Goal: Task Accomplishment & Management: Manage account settings

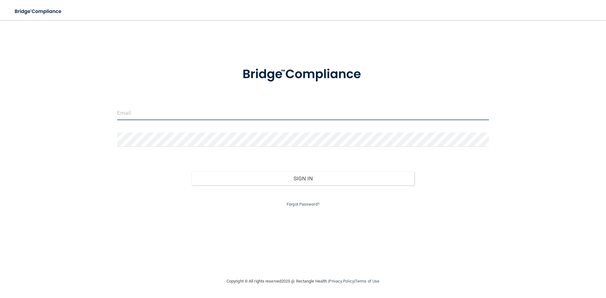
click at [129, 116] on input "email" at bounding box center [303, 113] width 372 height 14
type input "[EMAIL_ADDRESS][DOMAIN_NAME]"
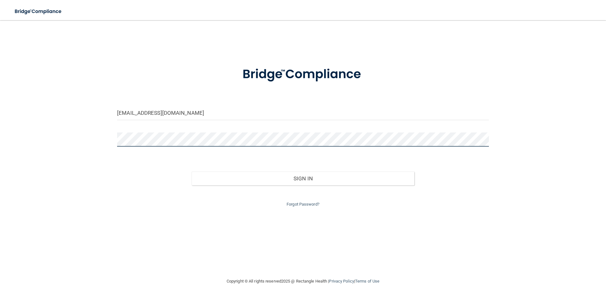
click at [191, 172] on button "Sign In" at bounding box center [302, 179] width 223 height 14
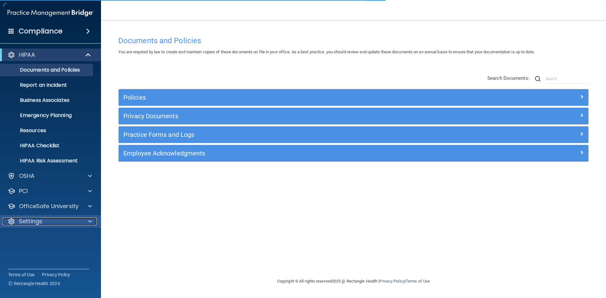
click at [34, 219] on p "Settings" at bounding box center [30, 222] width 23 height 8
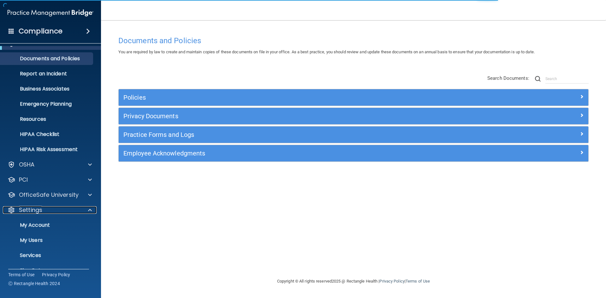
scroll to position [24, 0]
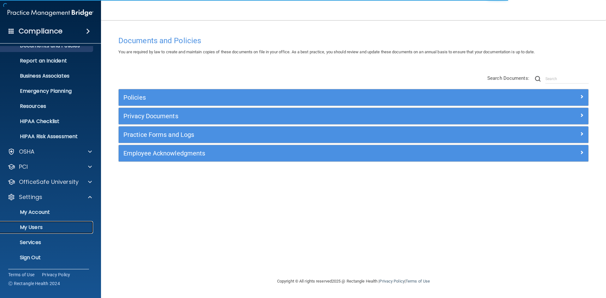
click at [40, 229] on p "My Users" at bounding box center [47, 227] width 86 height 6
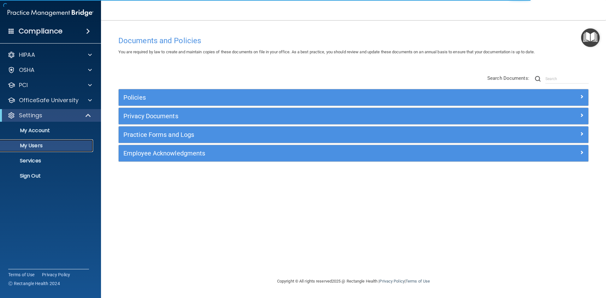
select select "20"
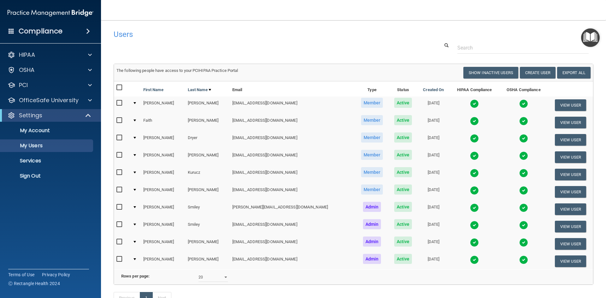
click at [136, 104] on div at bounding box center [134, 103] width 3 height 2
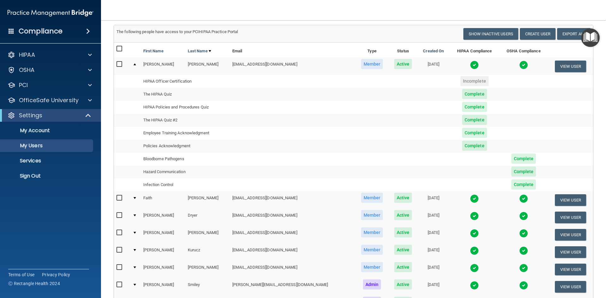
scroll to position [8, 0]
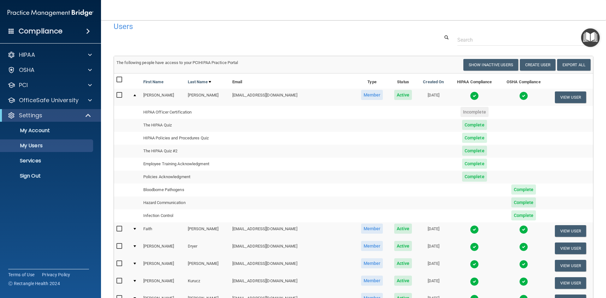
click at [135, 96] on div at bounding box center [134, 95] width 3 height 2
